Goal: Navigation & Orientation: Find specific page/section

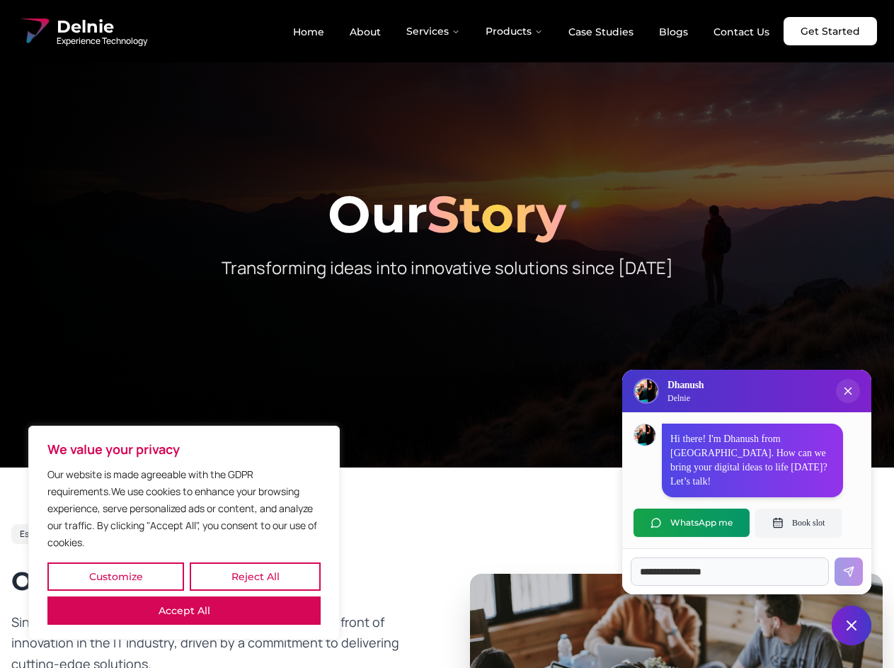
click at [115, 576] on button "Customize" at bounding box center [115, 576] width 137 height 28
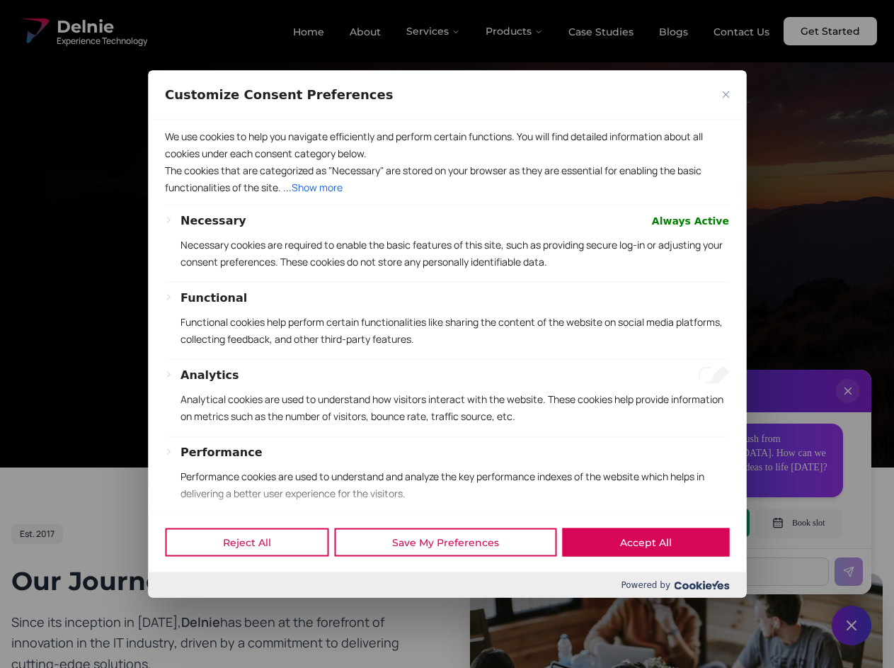
click at [255, 576] on div at bounding box center [447, 334] width 894 height 668
click at [184, 161] on p "We use cookies to help you navigate efficiently and perform certain functions. …" at bounding box center [447, 144] width 564 height 34
click at [447, 195] on p "The cookies that are categorized as "Necessary" are stored on your browser as t…" at bounding box center [447, 178] width 564 height 34
click at [434, 31] on div at bounding box center [447, 334] width 894 height 668
click at [515, 31] on div at bounding box center [447, 334] width 894 height 668
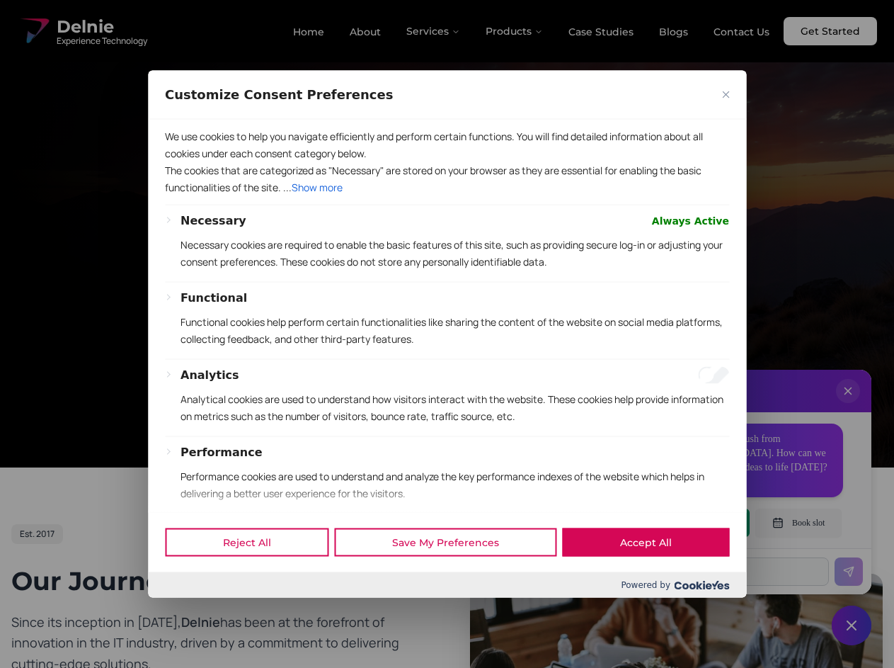
click at [848, 405] on div at bounding box center [447, 334] width 894 height 668
click at [692, 523] on div "Reject All Save My Preferences Accept All" at bounding box center [447, 542] width 598 height 60
click at [799, 523] on div at bounding box center [447, 334] width 894 height 668
click at [852, 625] on div at bounding box center [447, 334] width 894 height 668
